Goal: Communication & Community: Answer question/provide support

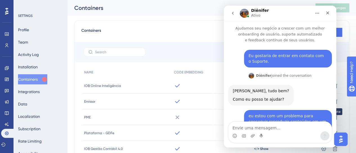
scroll to position [354, 0]
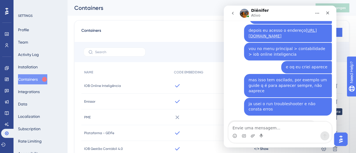
click at [278, 129] on textarea "Envie uma mensagem..." at bounding box center [280, 127] width 103 height 10
type textarea "pode sim"
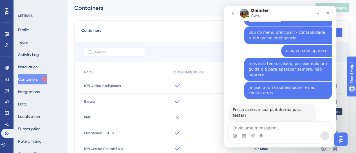
scroll to position [371, 0]
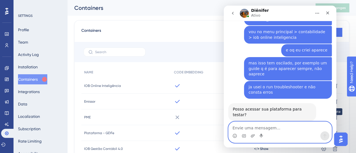
click at [249, 129] on textarea "Envie uma mensagem..." at bounding box center [280, 127] width 103 height 10
paste textarea "[EMAIL_ADDRESS][DOMAIN_NAME] / Senha: [SECURITY_DATA]"
type textarea "[EMAIL_ADDRESS][DOMAIN_NAME] / Senha: [SECURITY_DATA]"
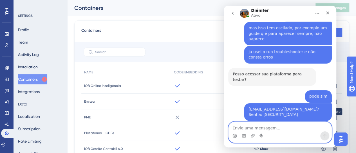
scroll to position [406, 0]
type textarea "ok"
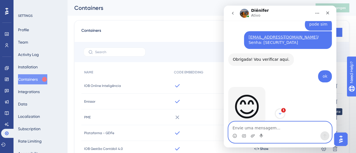
scroll to position [490, 0]
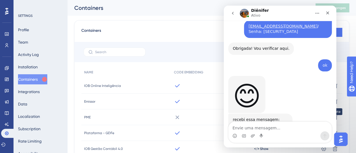
click at [245, 129] on div "Captura de...122357.png" at bounding box center [264, 132] width 50 height 6
click at [247, 129] on div "Captura de...122357.png" at bounding box center [264, 132] width 50 height 6
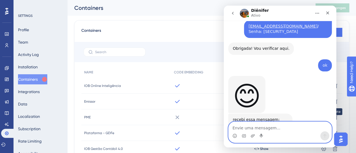
click at [284, 129] on textarea "Envie uma mensagem..." at bounding box center [280, 127] width 103 height 10
click at [244, 128] on textarea "Envie uma mensagem..." at bounding box center [280, 127] width 103 height 10
paste textarea "[PERSON_NAME][EMAIL_ADDRESS][DOMAIN_NAME] [PERSON_NAME]$160118"
type textarea "[PERSON_NAME][EMAIL_ADDRESS][DOMAIN_NAME] [PERSON_NAME]$160118"
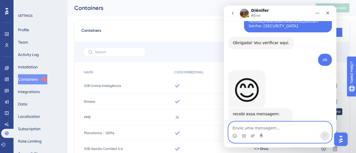
scroll to position [512, 0]
